Goal: Browse casually

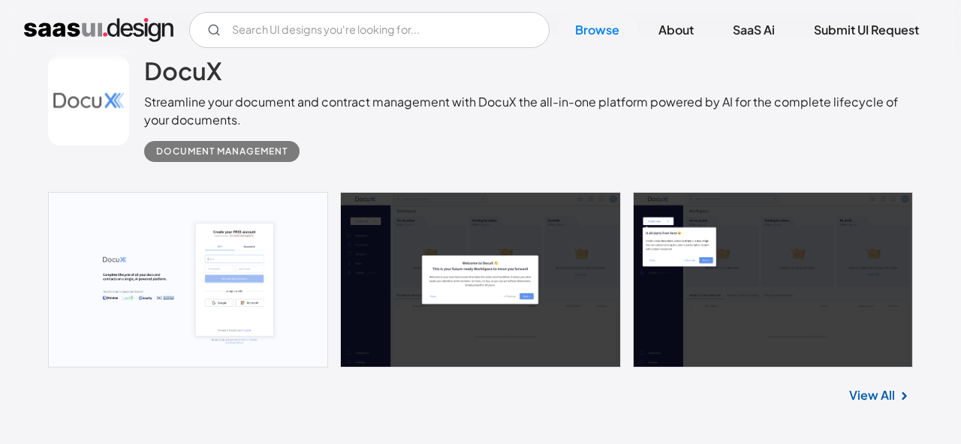
scroll to position [814, 0]
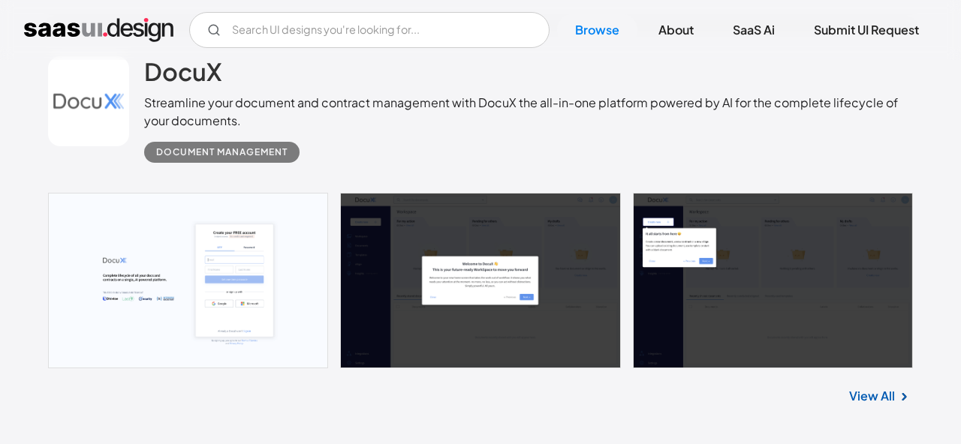
click at [863, 396] on link "View All" at bounding box center [872, 396] width 46 height 18
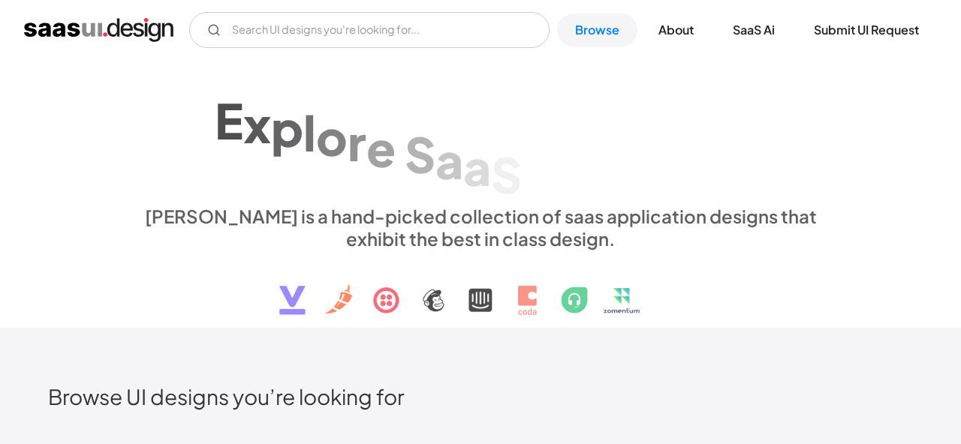
scroll to position [814, 0]
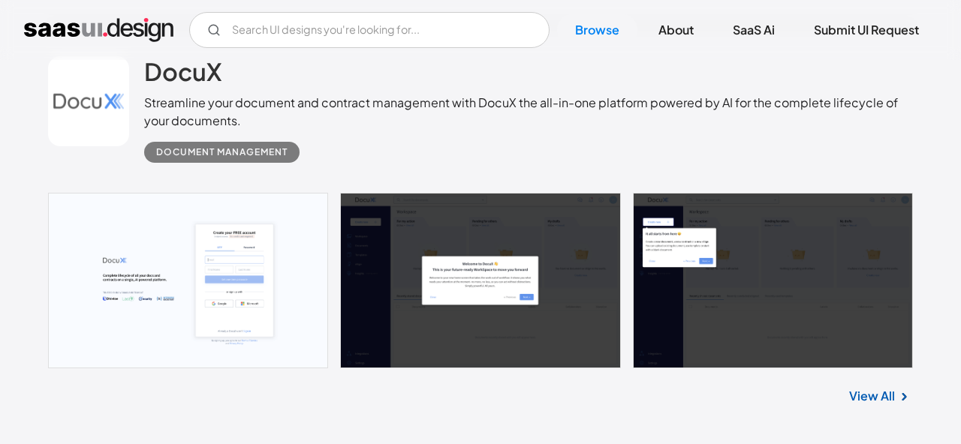
click at [873, 395] on link "View All" at bounding box center [872, 396] width 46 height 18
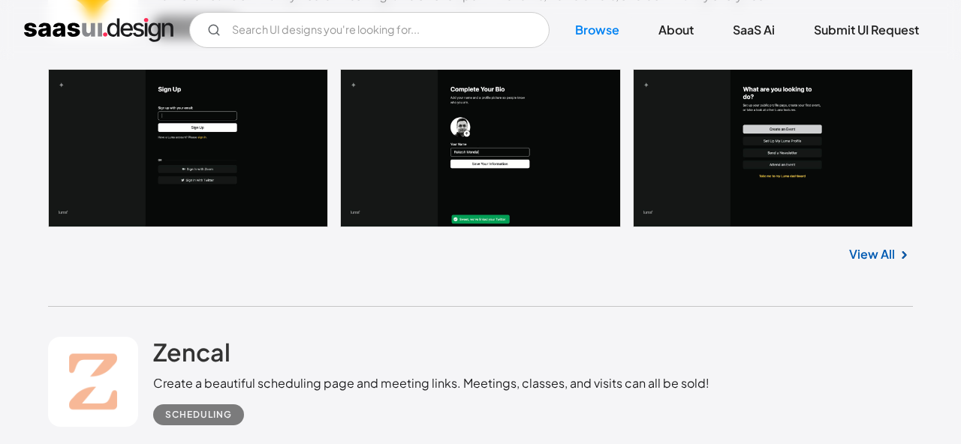
scroll to position [1350, 0]
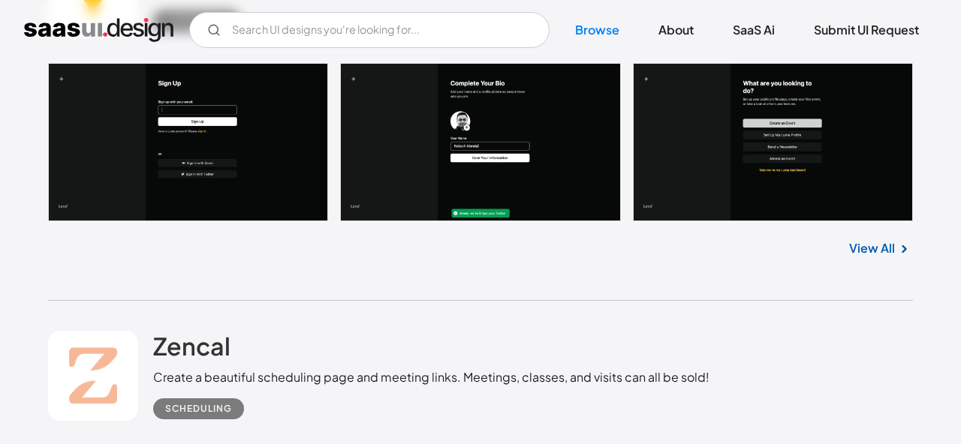
click at [877, 248] on link "View All" at bounding box center [872, 248] width 46 height 18
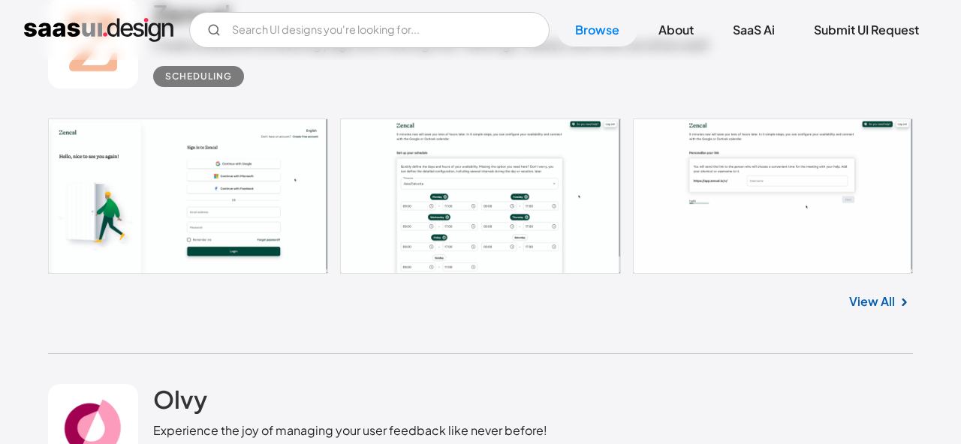
scroll to position [1683, 0]
click at [863, 305] on link "View All" at bounding box center [872, 301] width 46 height 18
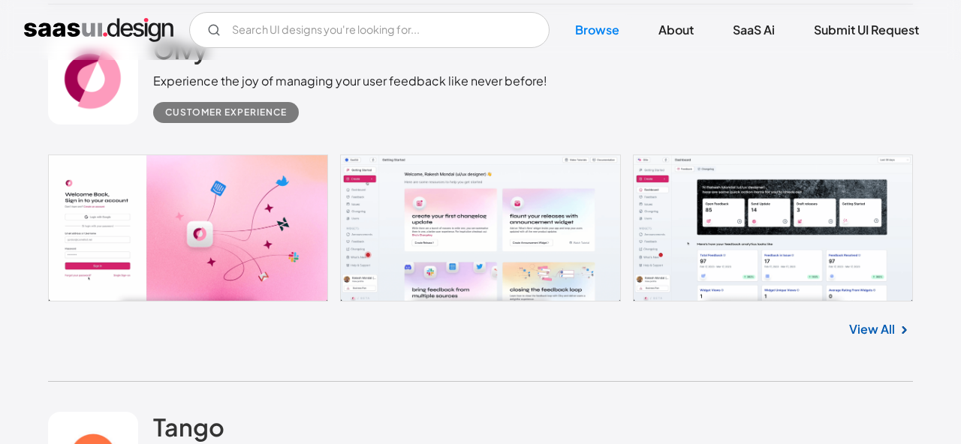
scroll to position [2055, 0]
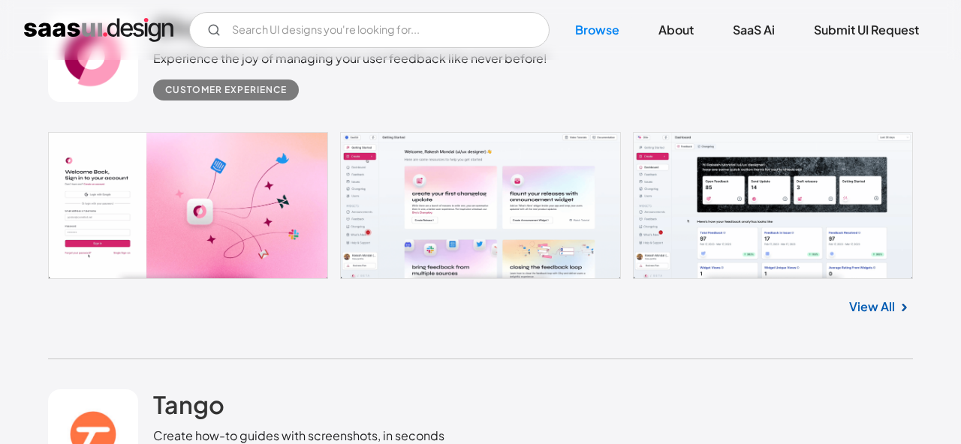
click at [873, 305] on link "View All" at bounding box center [872, 307] width 46 height 18
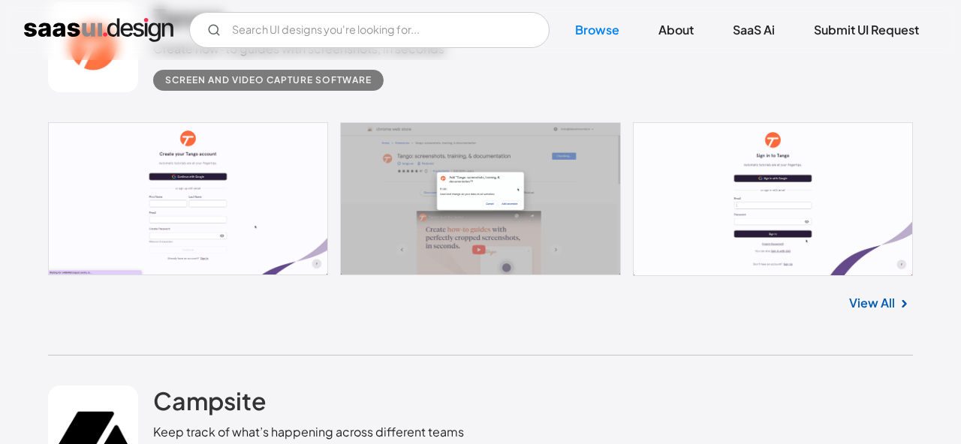
scroll to position [2444, 0]
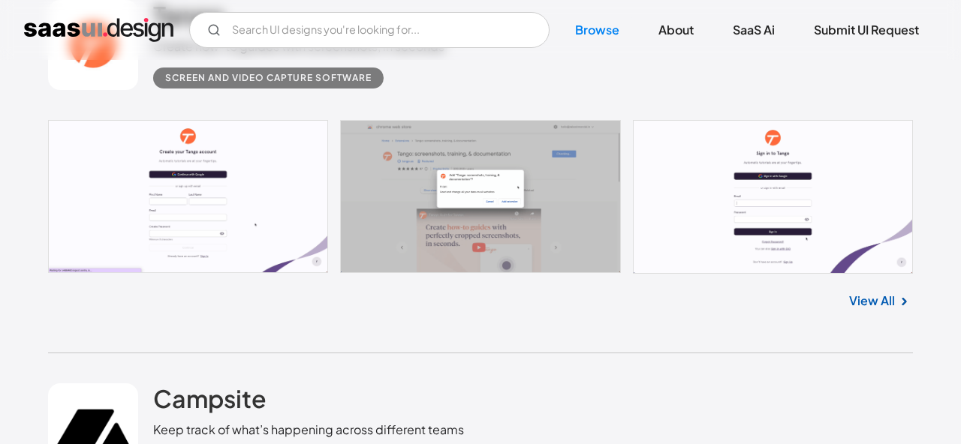
click at [877, 303] on link "View All" at bounding box center [872, 301] width 46 height 18
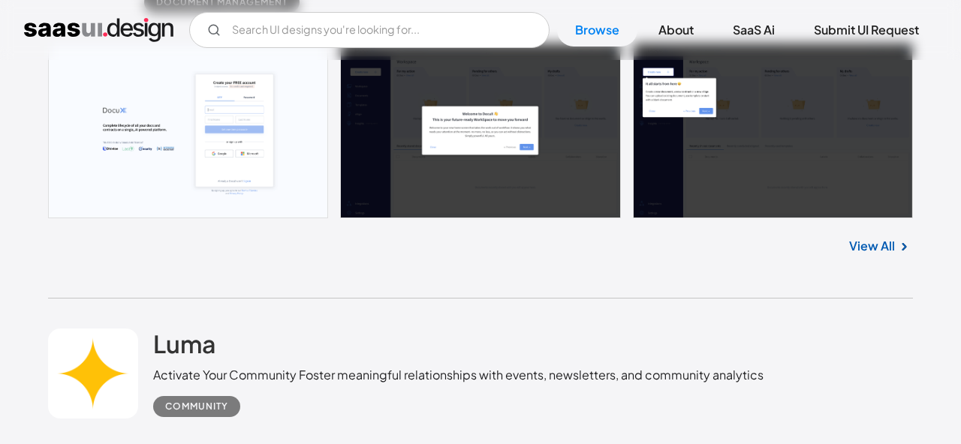
scroll to position [966, 0]
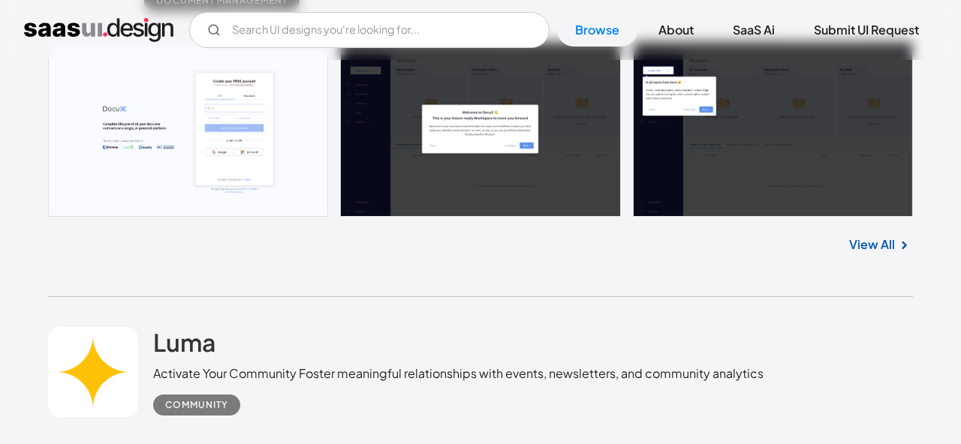
click at [875, 248] on link "View All" at bounding box center [872, 245] width 46 height 18
click at [883, 248] on link "View All" at bounding box center [872, 245] width 46 height 18
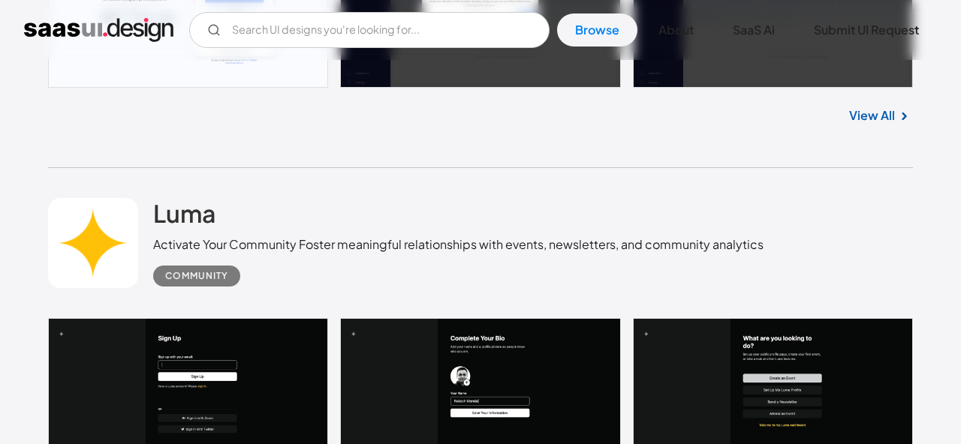
scroll to position [1096, 0]
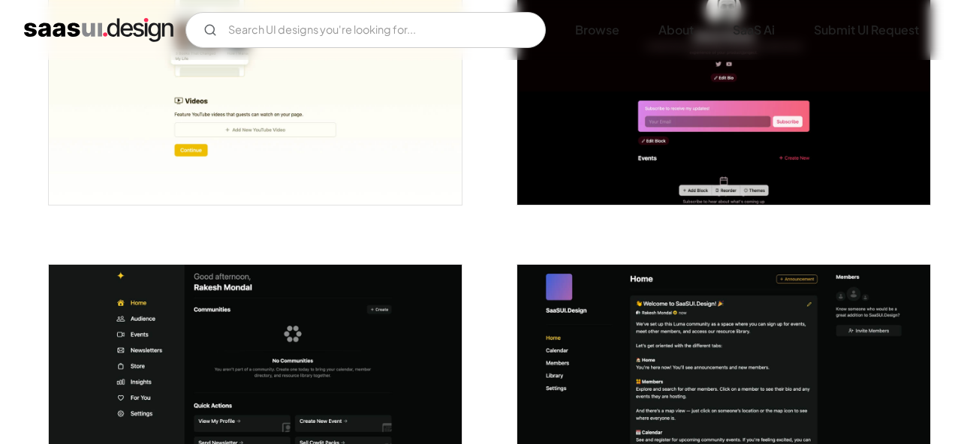
scroll to position [2425, 0]
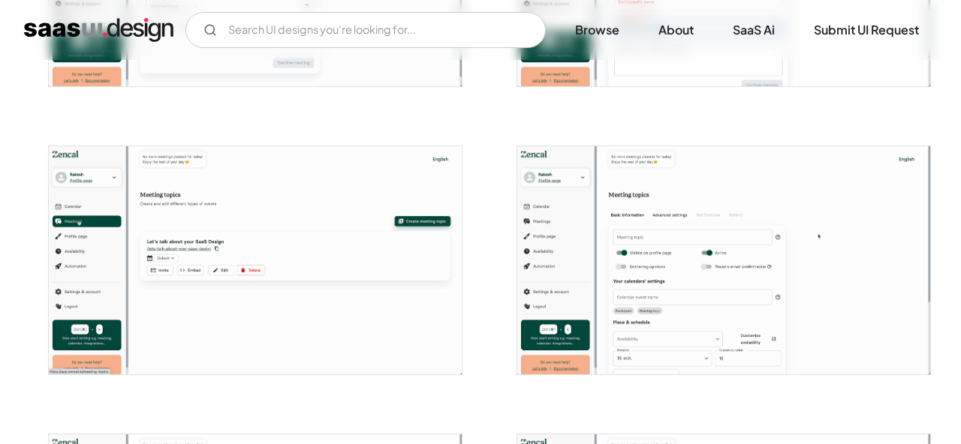
scroll to position [2224, 0]
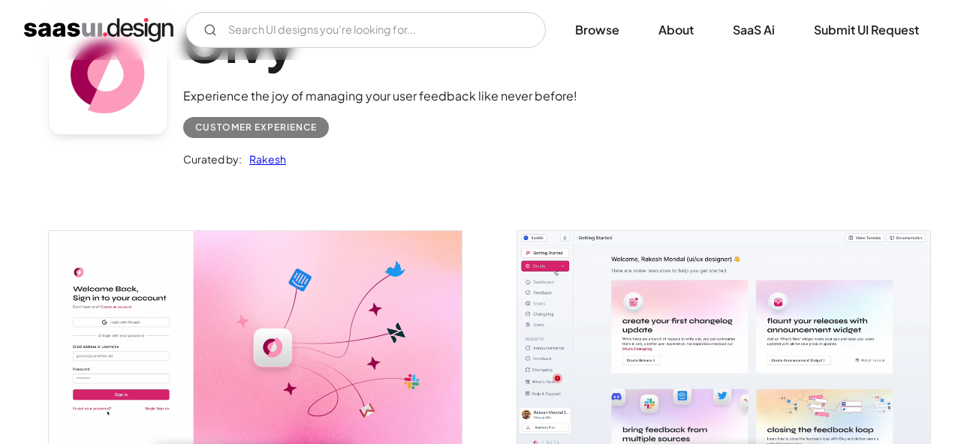
scroll to position [122, 0]
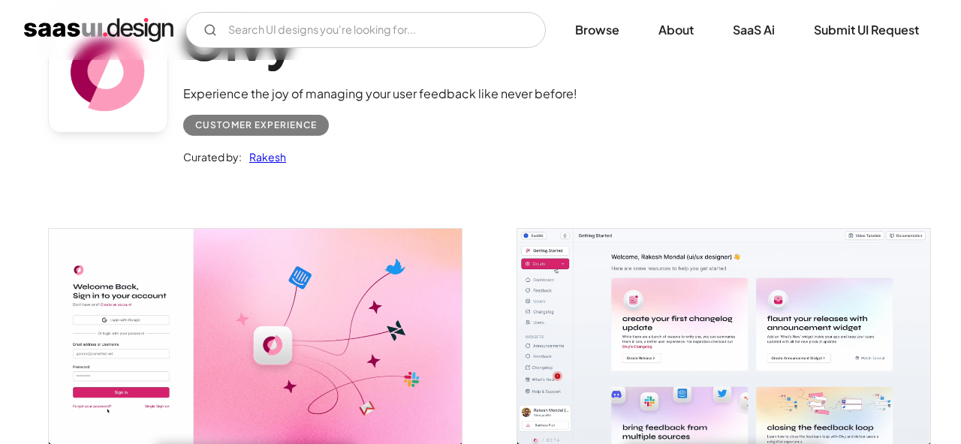
click at [215, 257] on img "open lightbox" at bounding box center [255, 336] width 413 height 215
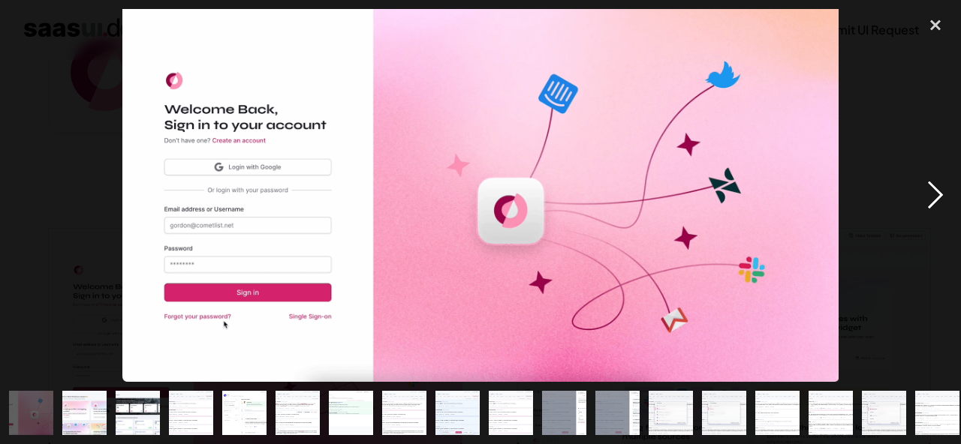
click at [934, 199] on div "next image" at bounding box center [935, 195] width 51 height 373
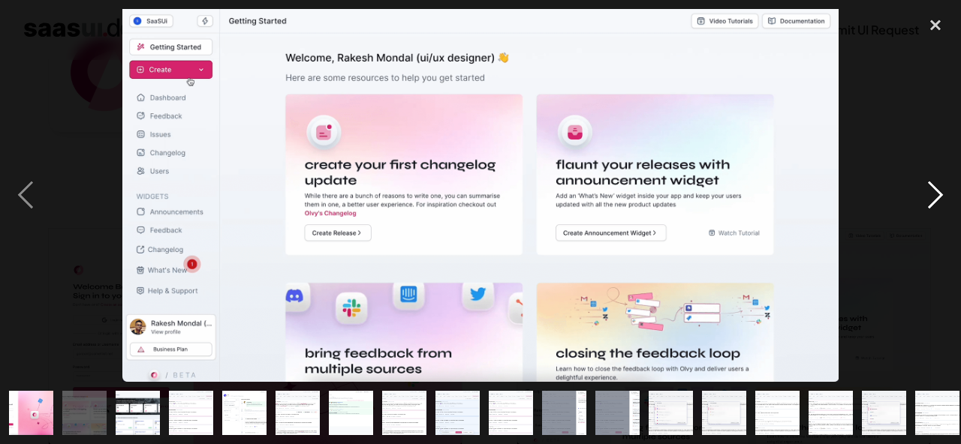
click at [934, 199] on div "next image" at bounding box center [935, 195] width 51 height 373
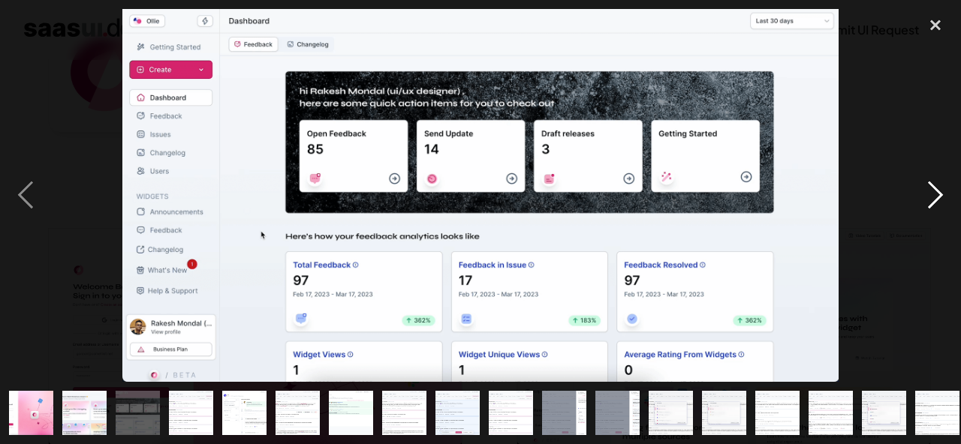
click at [934, 199] on div "next image" at bounding box center [935, 195] width 51 height 373
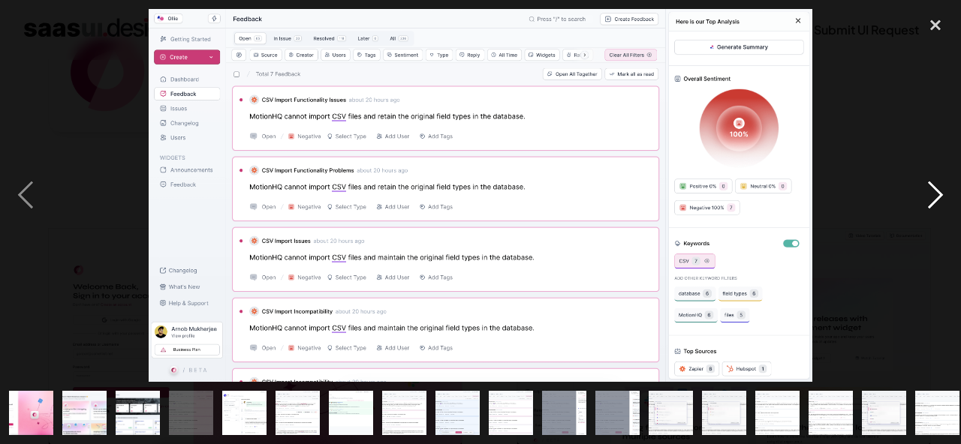
click at [934, 199] on div "next image" at bounding box center [935, 195] width 51 height 373
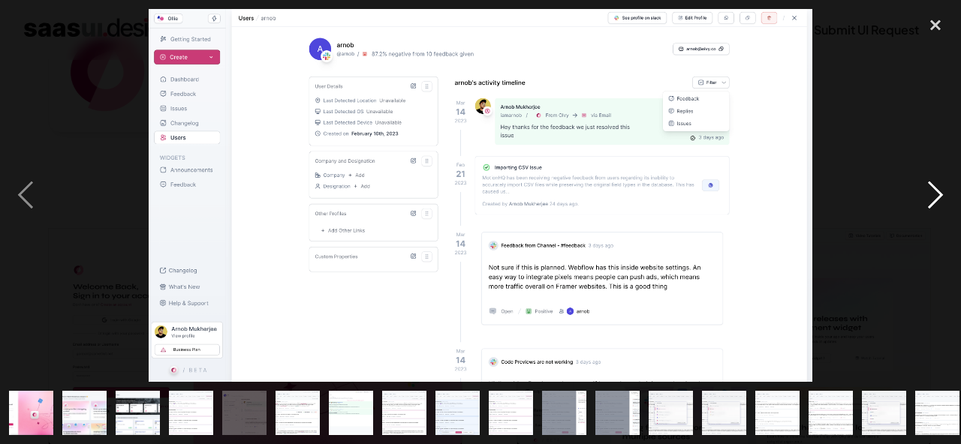
click at [934, 199] on div "next image" at bounding box center [935, 195] width 51 height 373
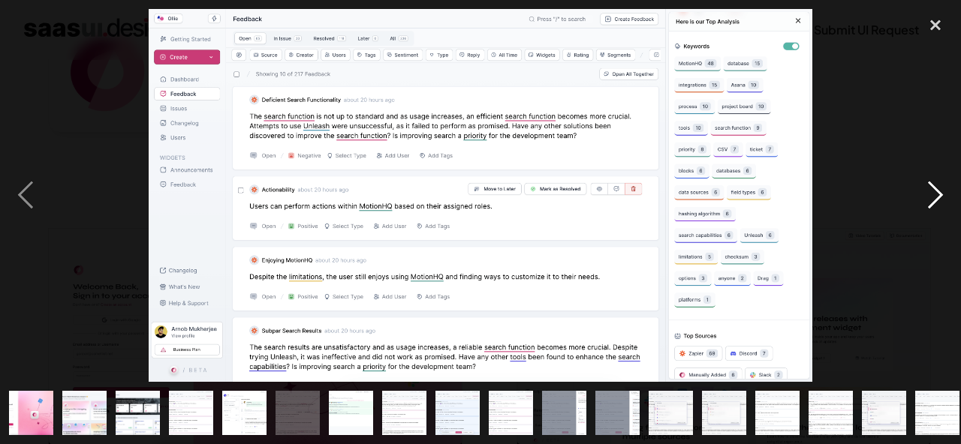
click at [934, 199] on div "next image" at bounding box center [935, 195] width 51 height 373
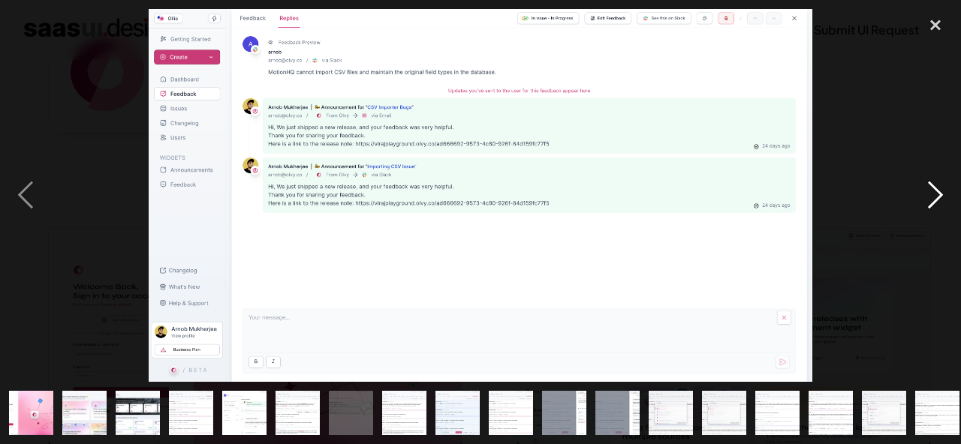
click at [934, 199] on div "next image" at bounding box center [935, 195] width 51 height 373
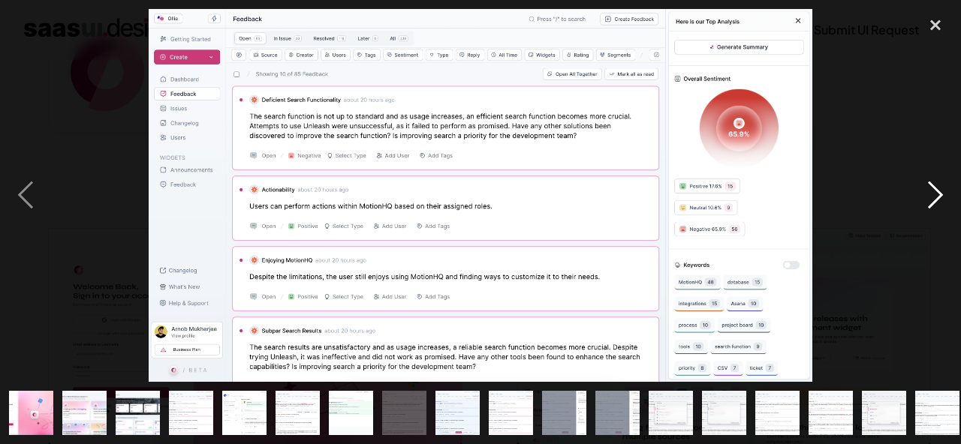
click at [934, 199] on div "next image" at bounding box center [935, 195] width 51 height 373
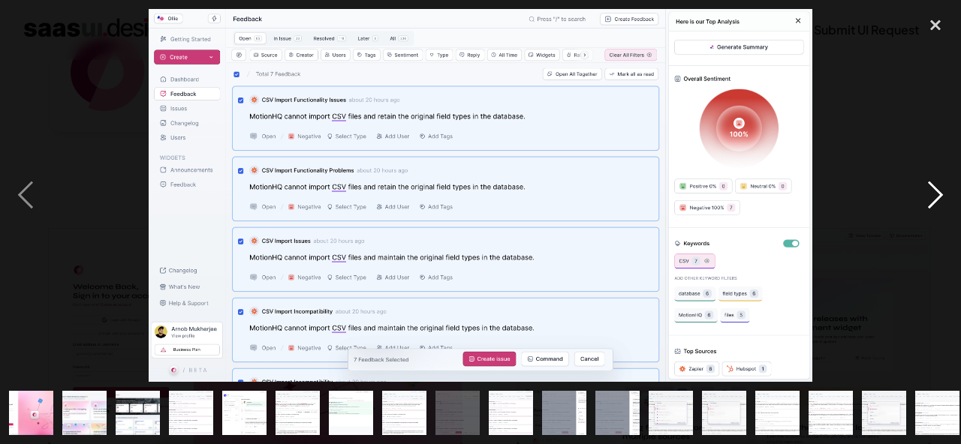
click at [934, 199] on div "next image" at bounding box center [935, 195] width 51 height 373
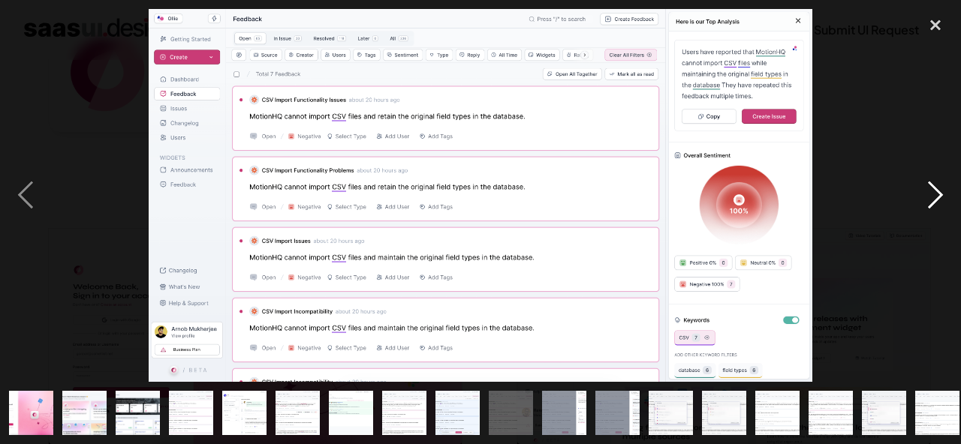
click at [934, 199] on div "next image" at bounding box center [935, 195] width 51 height 373
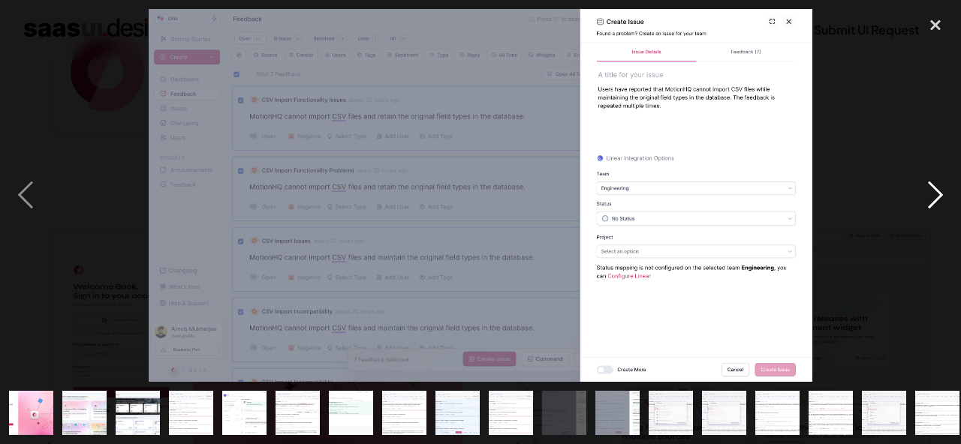
click at [934, 199] on div "next image" at bounding box center [935, 195] width 51 height 373
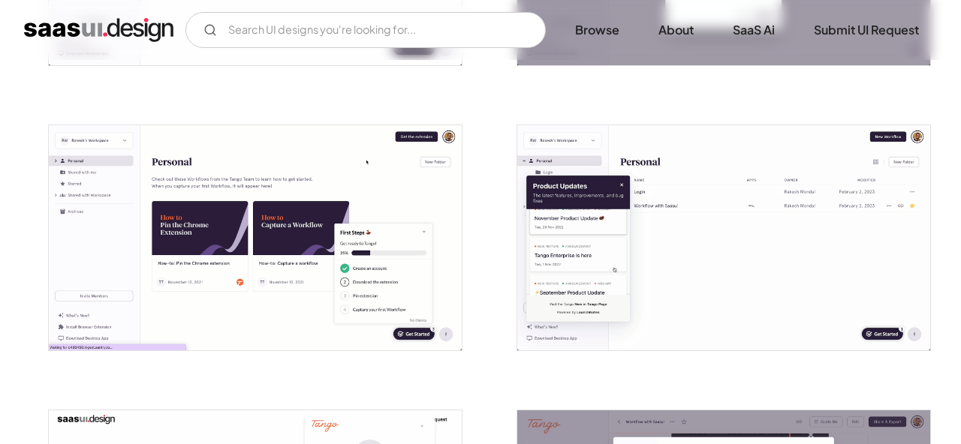
scroll to position [1340, 0]
